Goal: Find specific page/section: Find specific page/section

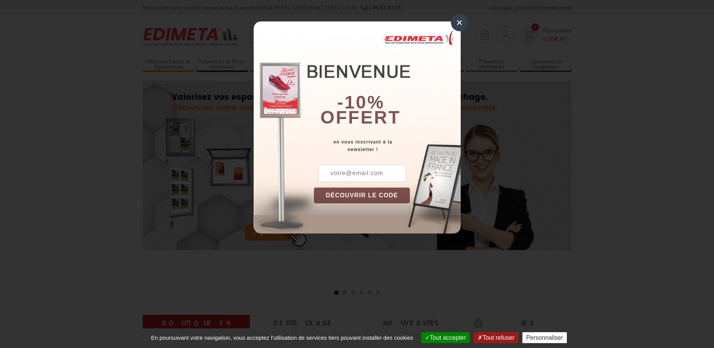
click at [459, 22] on div "×" at bounding box center [459, 22] width 17 height 17
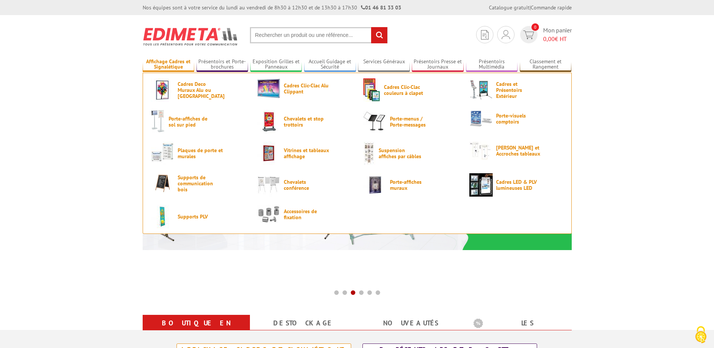
click at [187, 64] on link "Affichage Cadres et Signalétique" at bounding box center [169, 64] width 52 height 12
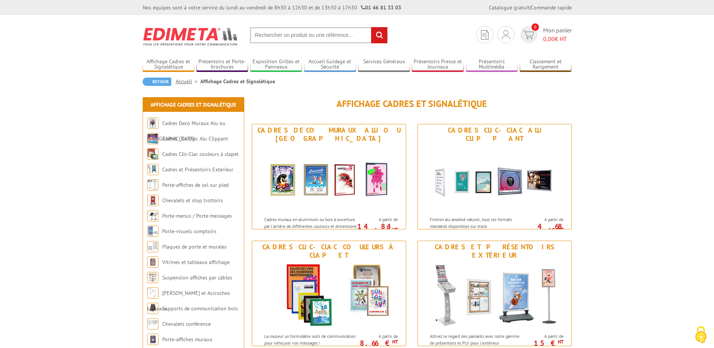
click at [296, 40] on input "text" at bounding box center [319, 35] width 138 height 16
click at [295, 30] on input "text" at bounding box center [319, 35] width 138 height 16
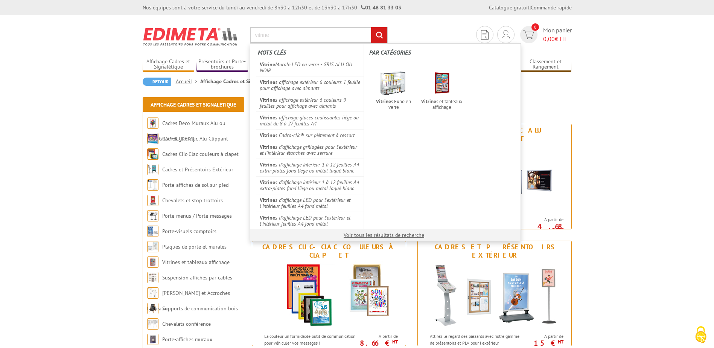
type input "vitrine"
click at [371, 27] on input "rechercher" at bounding box center [379, 35] width 16 height 16
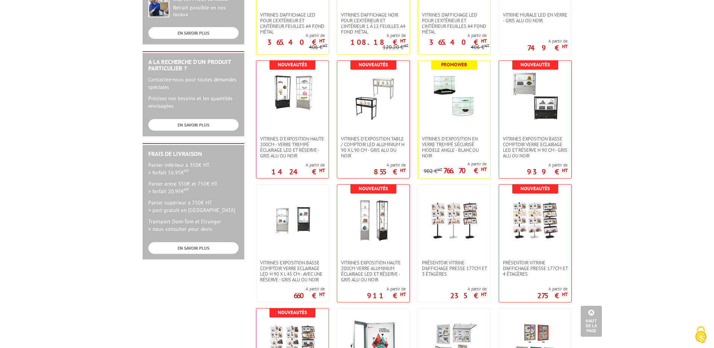
scroll to position [75, 0]
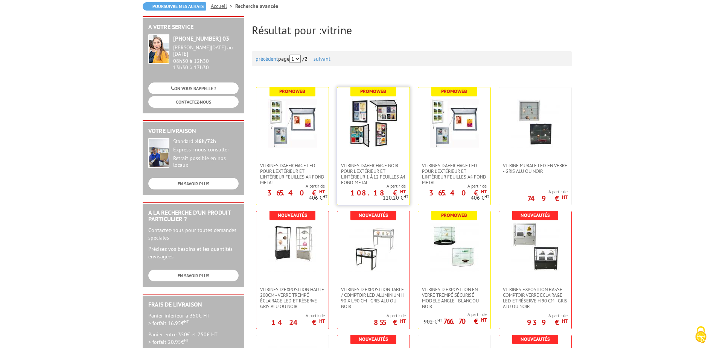
click at [374, 111] on img at bounding box center [373, 123] width 49 height 49
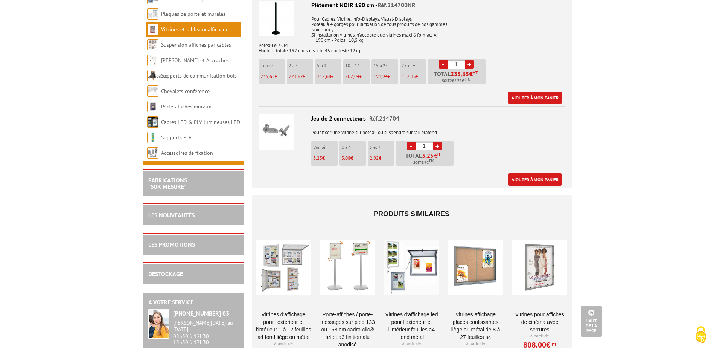
scroll to position [1487, 0]
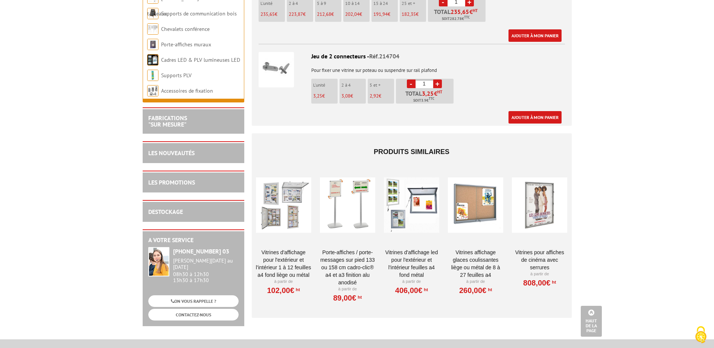
click at [290, 254] on link "Vitrines d'affichage pour l'extérieur et l'intérieur 1 à 12 feuilles A4 fond li…" at bounding box center [283, 263] width 55 height 30
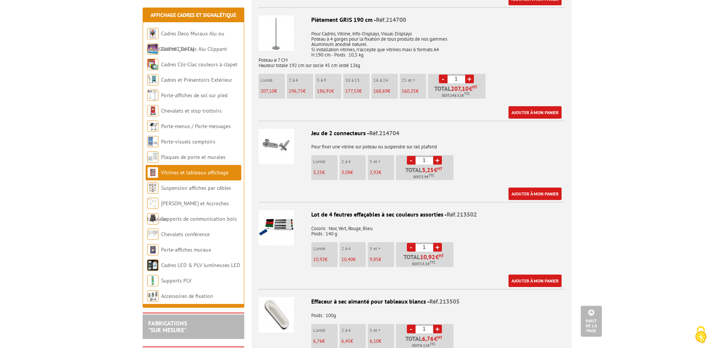
scroll to position [1958, 0]
